Goal: Find specific page/section: Find specific page/section

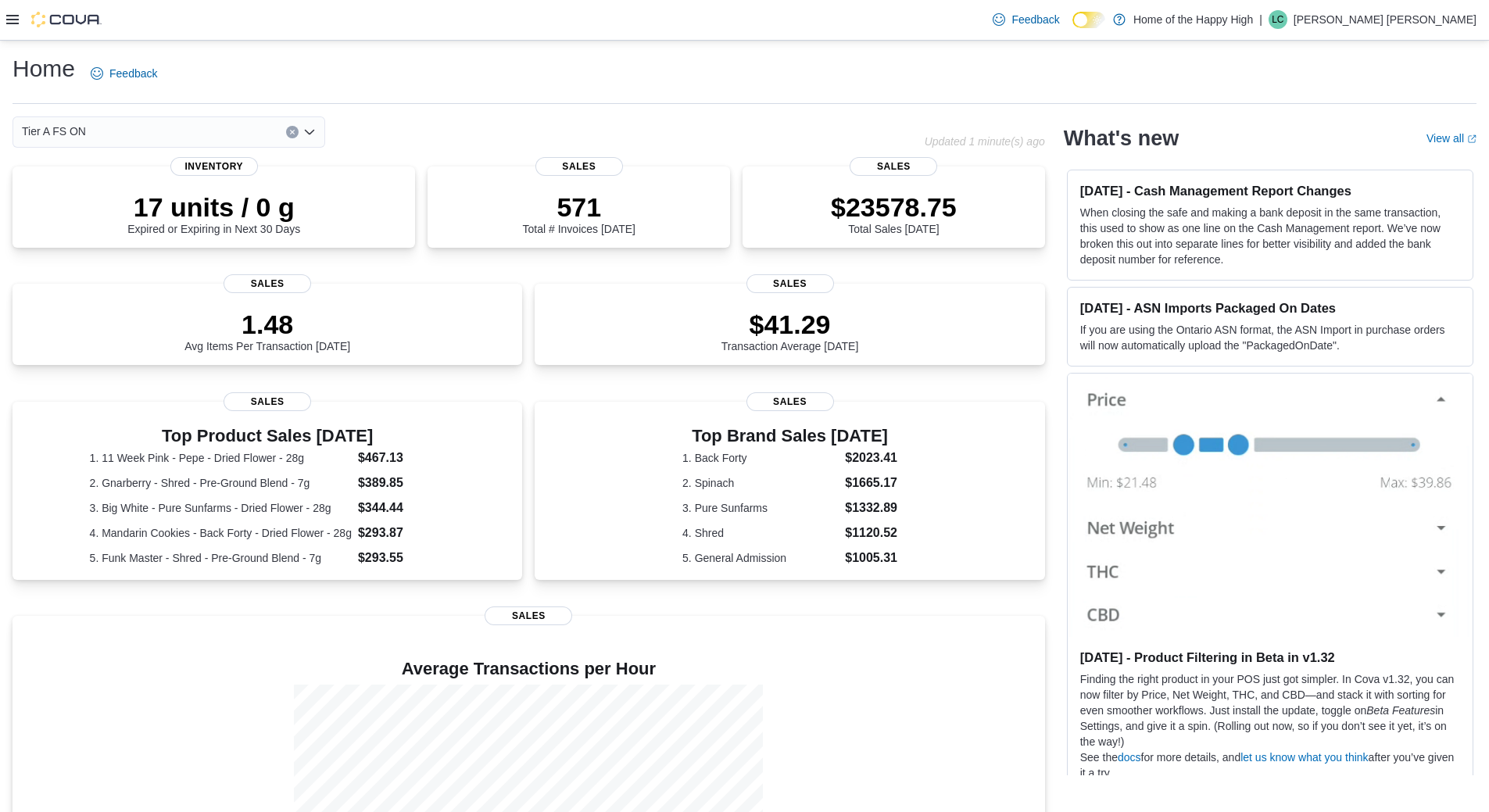
click at [17, 22] on icon at bounding box center [12, 19] width 12 height 12
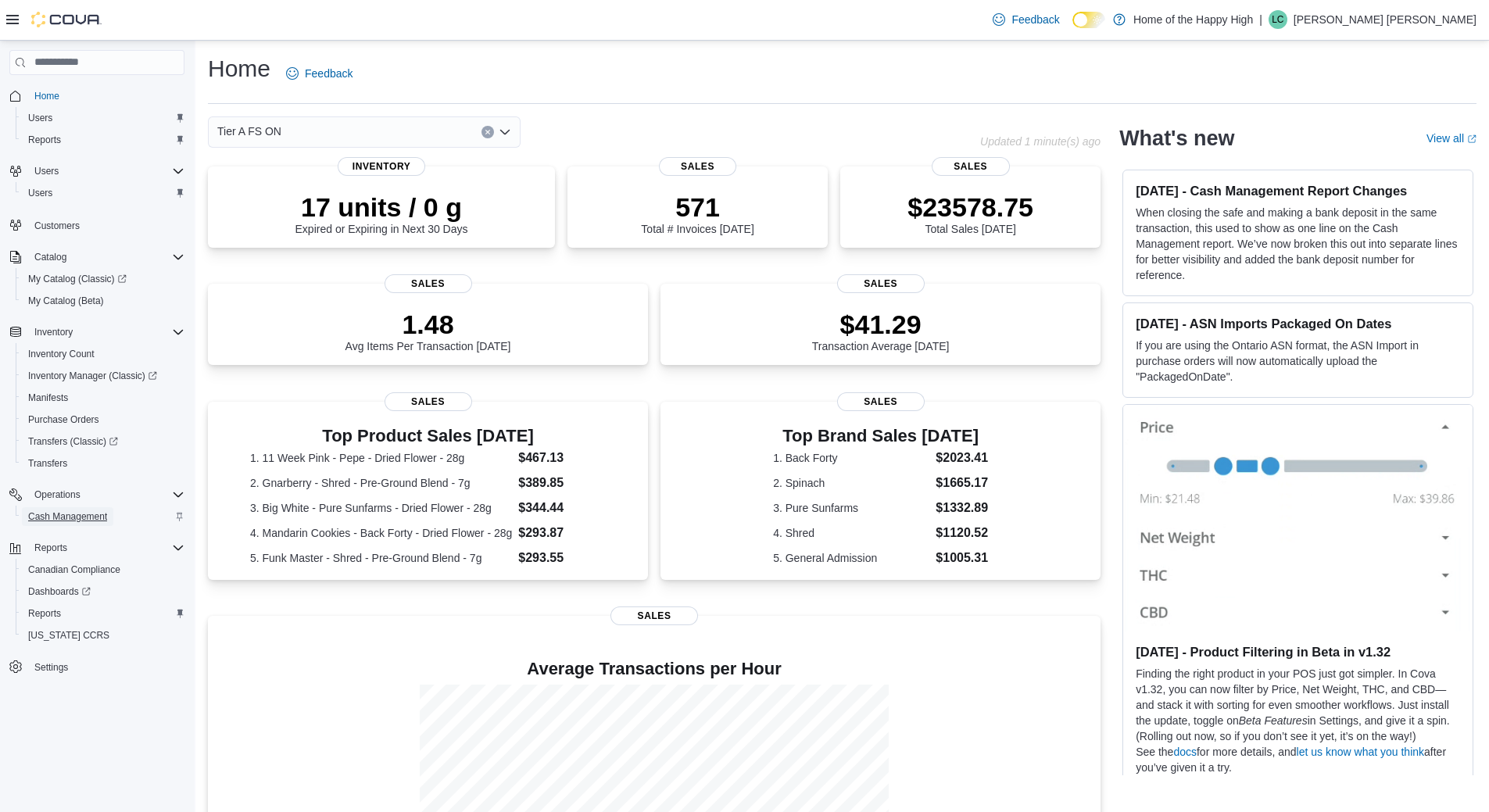
click at [92, 515] on span "Cash Management" at bounding box center [68, 516] width 79 height 12
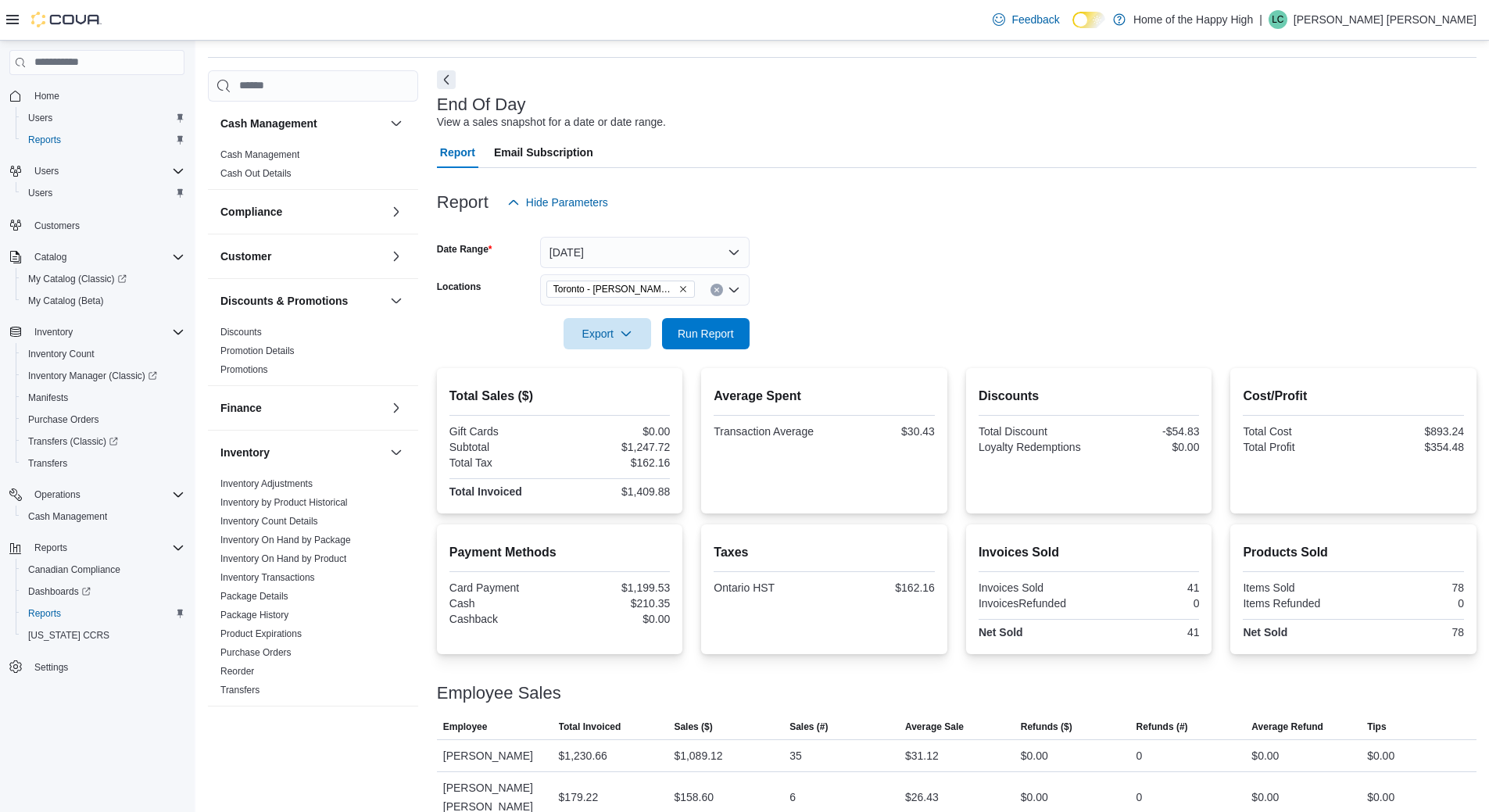
scroll to position [69, 0]
